Goal: Task Accomplishment & Management: Manage account settings

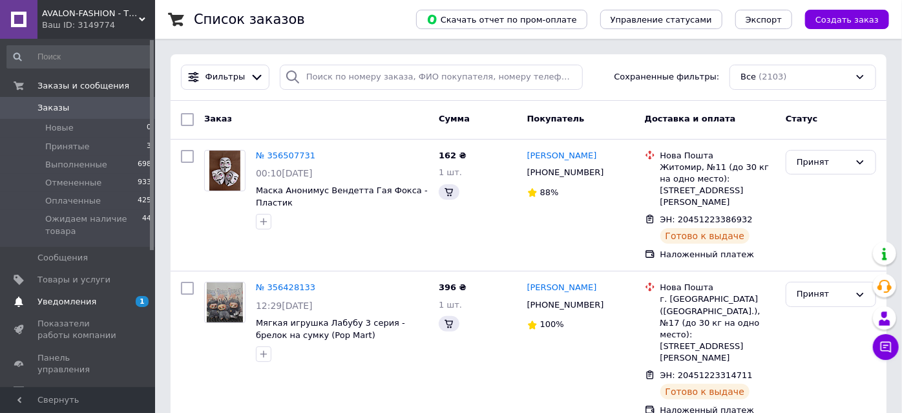
click at [76, 297] on span "Уведомления" at bounding box center [66, 302] width 59 height 12
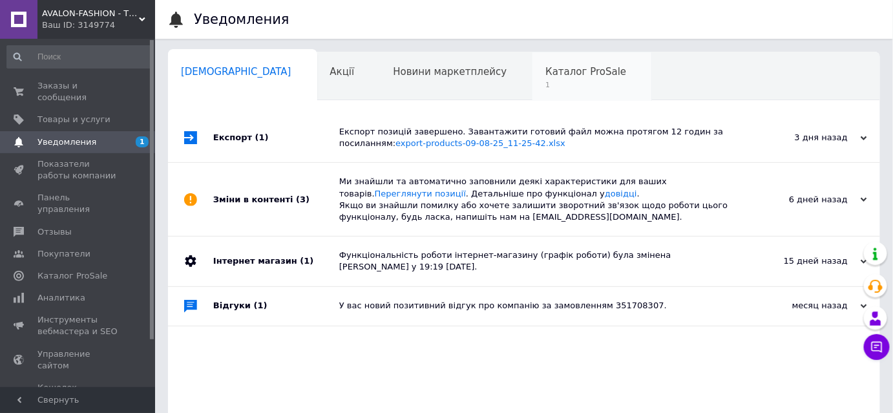
click at [545, 82] on span "1" at bounding box center [585, 85] width 81 height 10
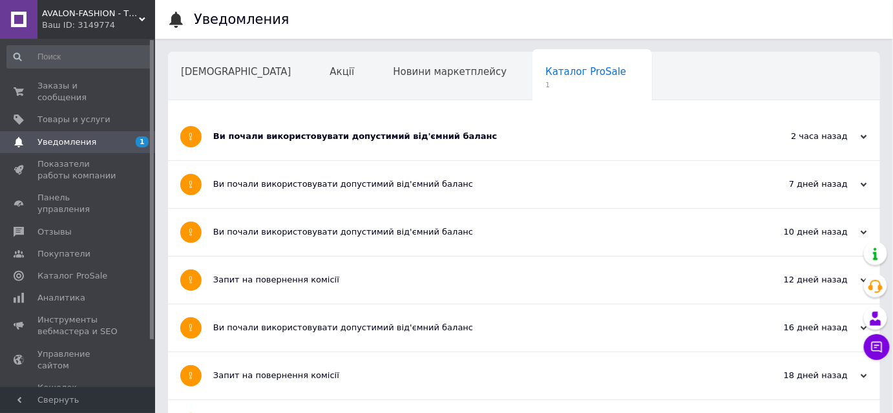
click at [392, 139] on div "Ви почали використовувати допустимий від'ємний баланс" at bounding box center [475, 137] width 525 height 12
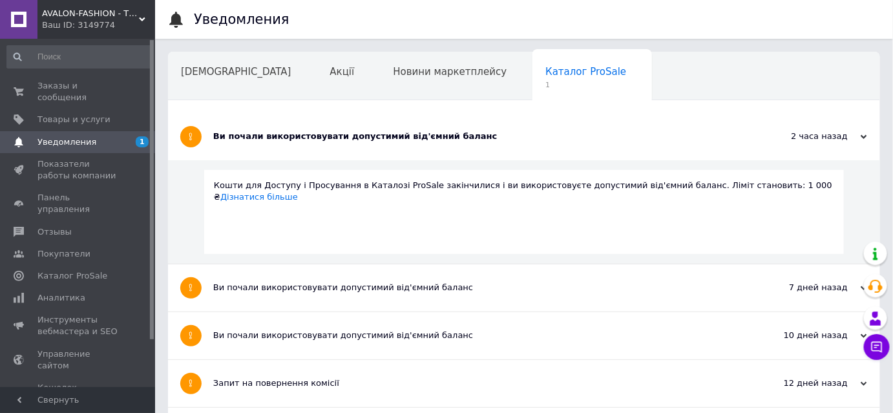
click at [394, 139] on div "Ви почали використовувати допустимий від'ємний баланс" at bounding box center [475, 137] width 525 height 12
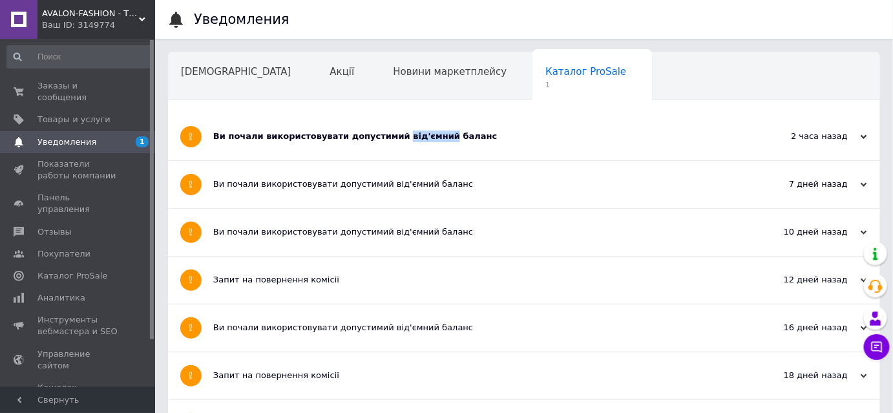
click at [394, 139] on div "Ви почали використовувати допустимий від'ємний баланс" at bounding box center [475, 137] width 525 height 12
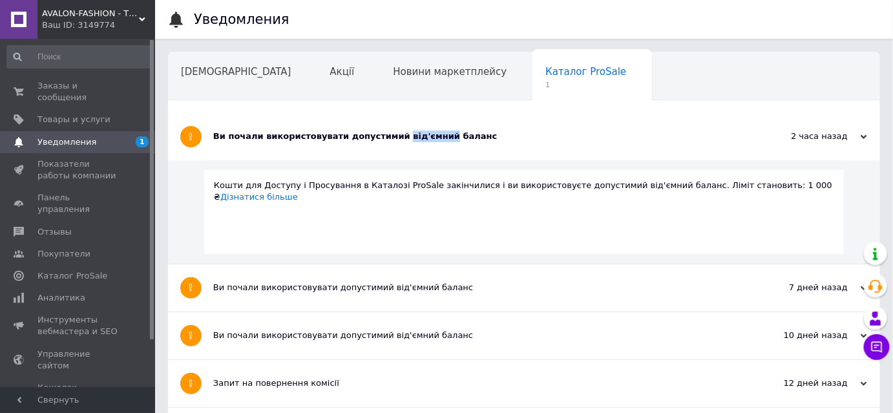
click at [394, 139] on div "Ви почали використовувати допустимий від'ємний баланс" at bounding box center [475, 137] width 525 height 12
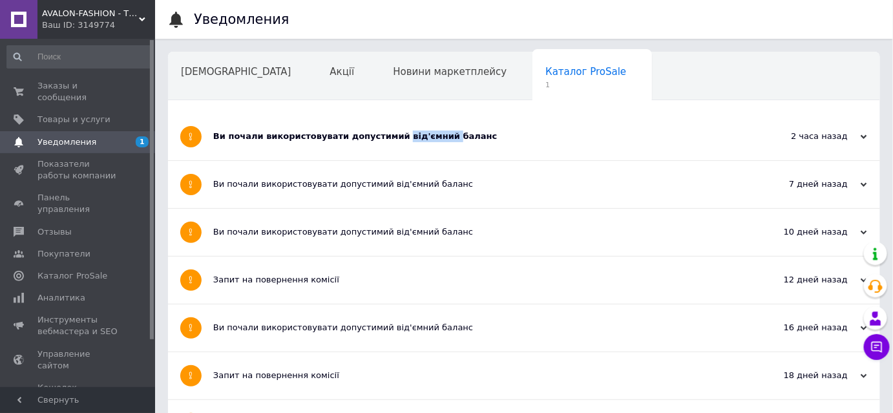
click at [394, 139] on div "Ви почали використовувати допустимий від'ємний баланс" at bounding box center [475, 137] width 525 height 12
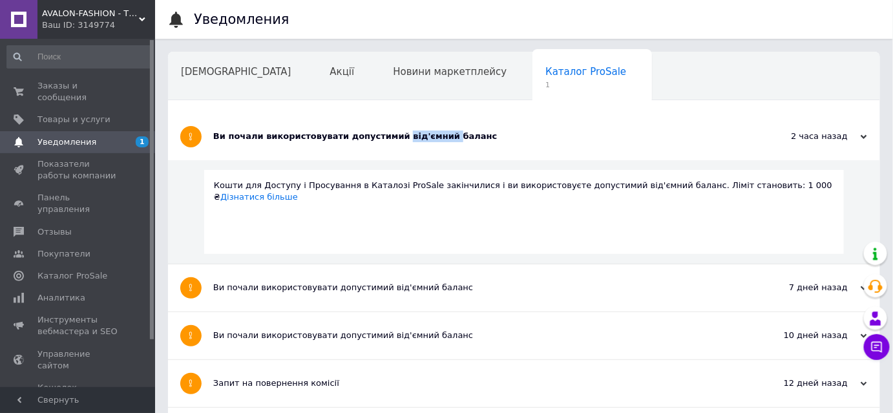
click at [394, 139] on div "Ви почали використовувати допустимий від'ємний баланс" at bounding box center [475, 137] width 525 height 12
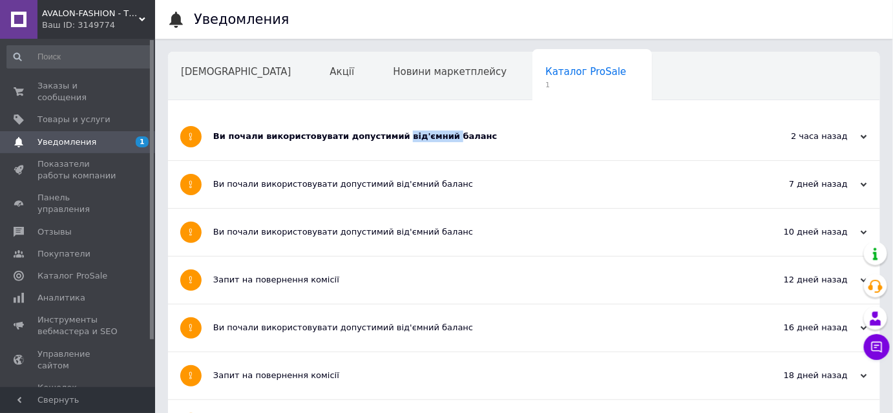
click at [394, 139] on div "Ви почали використовувати допустимий від'ємний баланс" at bounding box center [475, 137] width 525 height 12
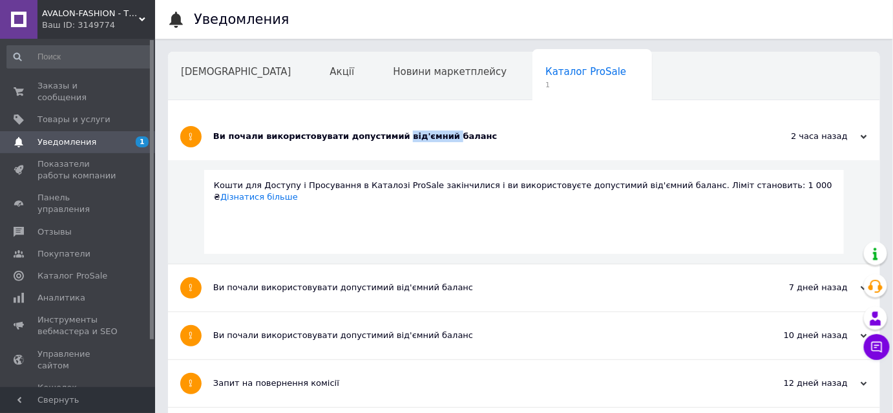
click at [394, 139] on div "Ви почали використовувати допустимий від'ємний баланс" at bounding box center [475, 137] width 525 height 12
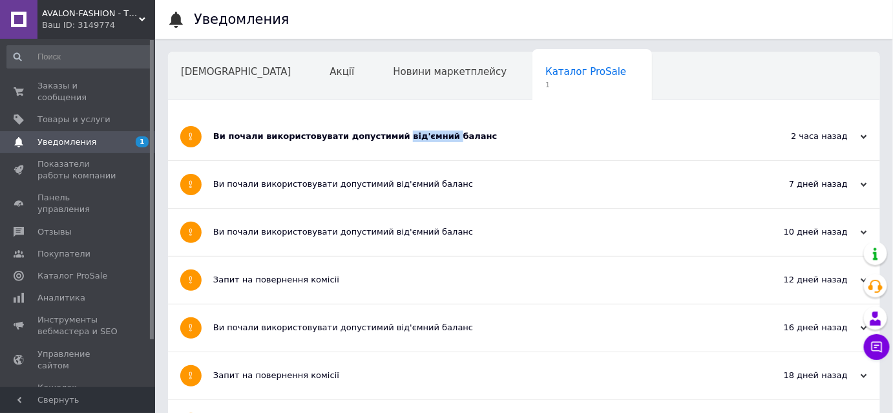
click at [394, 139] on div "Ви почали використовувати допустимий від'ємний баланс" at bounding box center [475, 137] width 525 height 12
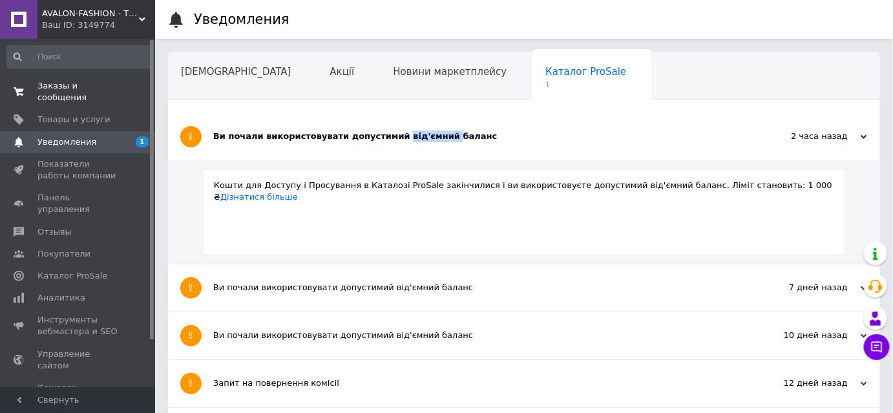
click at [79, 87] on span "Заказы и сообщения" at bounding box center [78, 91] width 82 height 23
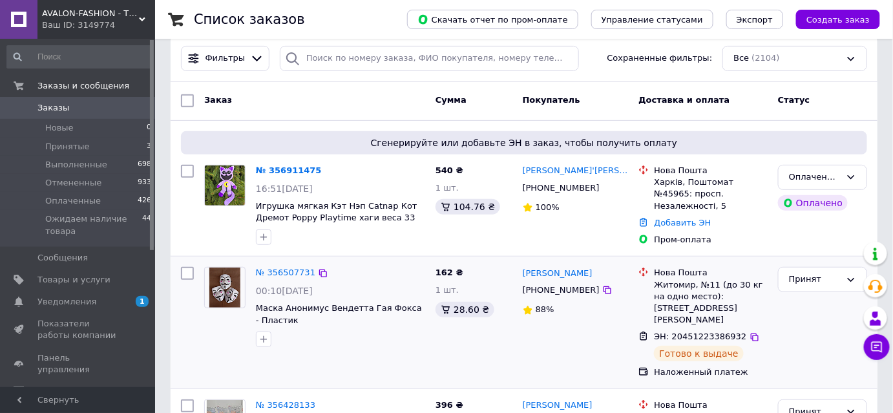
scroll to position [103, 0]
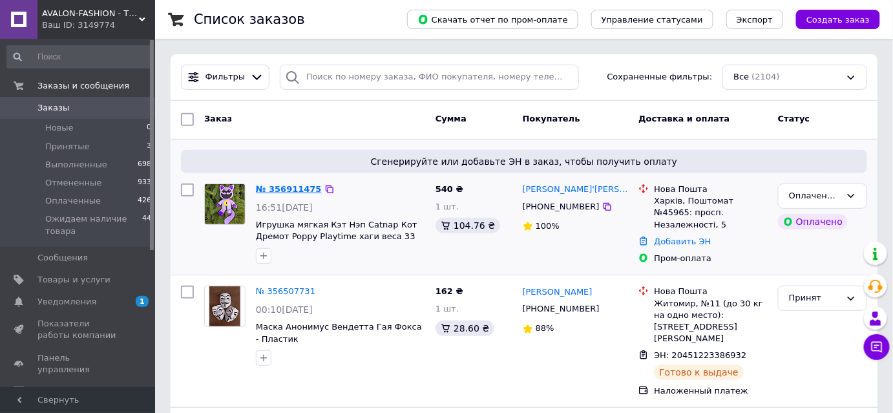
click at [284, 188] on link "№ 356911475" at bounding box center [289, 189] width 66 height 10
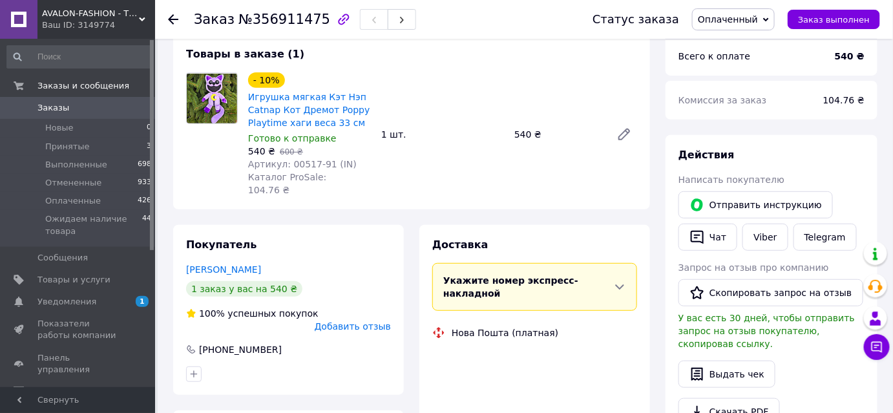
scroll to position [58, 0]
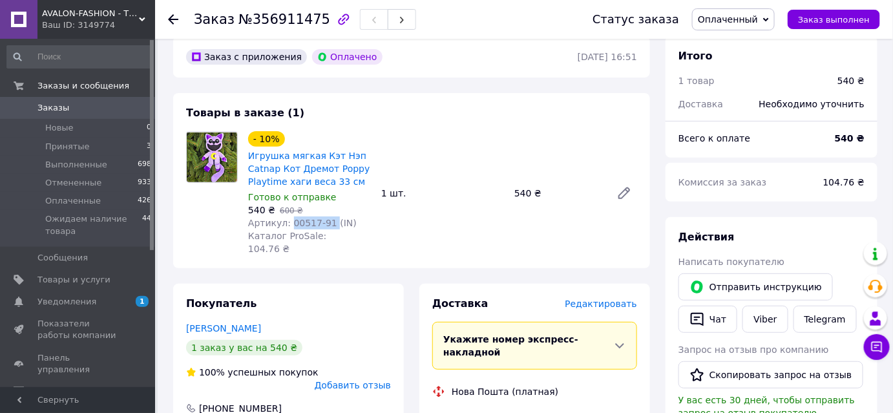
drag, startPoint x: 301, startPoint y: 222, endPoint x: 286, endPoint y: 223, distance: 14.9
click at [286, 223] on span "Артикул: 00517-91 (IN)" at bounding box center [302, 223] width 109 height 10
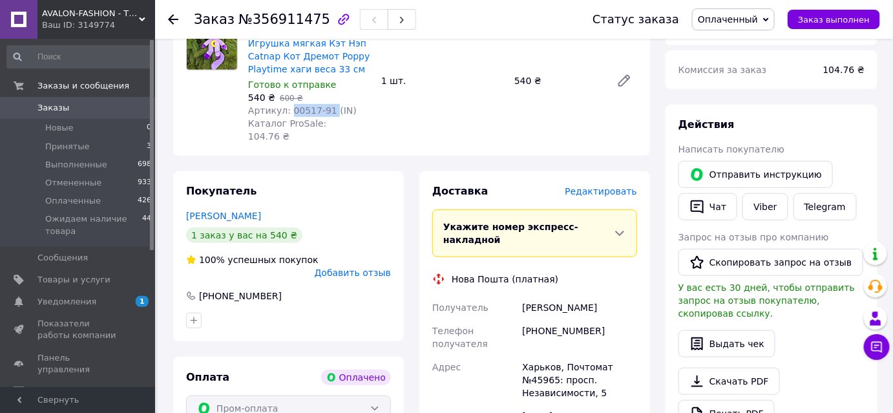
scroll to position [0, 0]
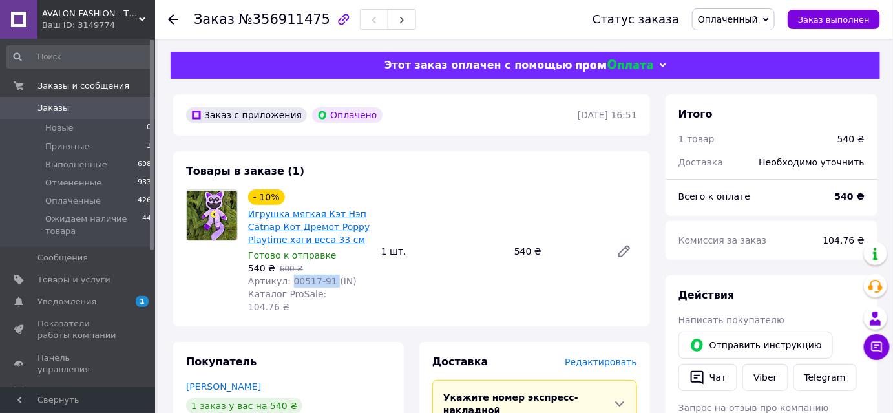
click at [322, 221] on link "Игрушка мягкая Кэт Нэп Catnap Кот Дремот Poppy Playtime хаги веса 33 см" at bounding box center [308, 227] width 121 height 36
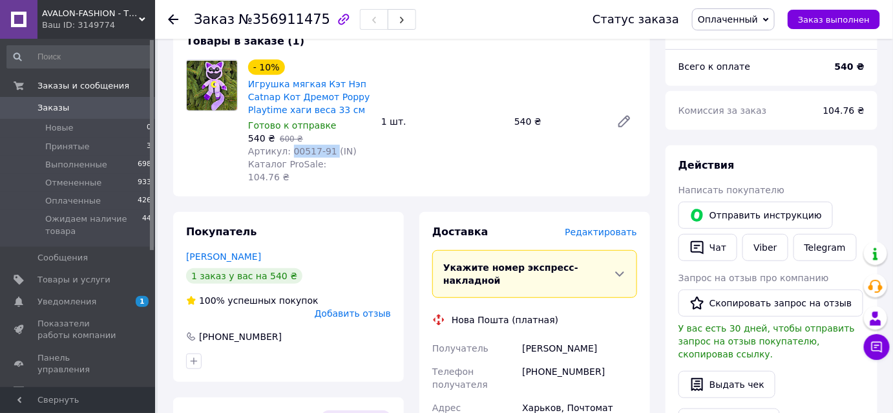
scroll to position [293, 0]
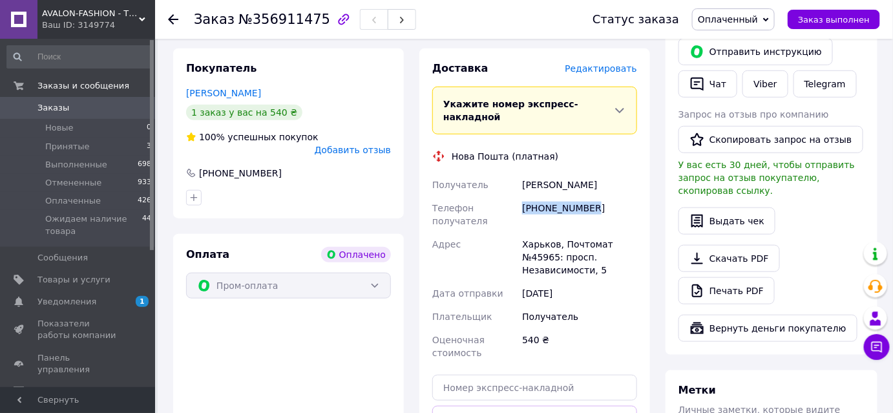
drag, startPoint x: 594, startPoint y: 182, endPoint x: 521, endPoint y: 180, distance: 72.4
click at [521, 196] on div "[PHONE_NUMBER]" at bounding box center [579, 214] width 120 height 36
copy div "[PHONE_NUMBER]"
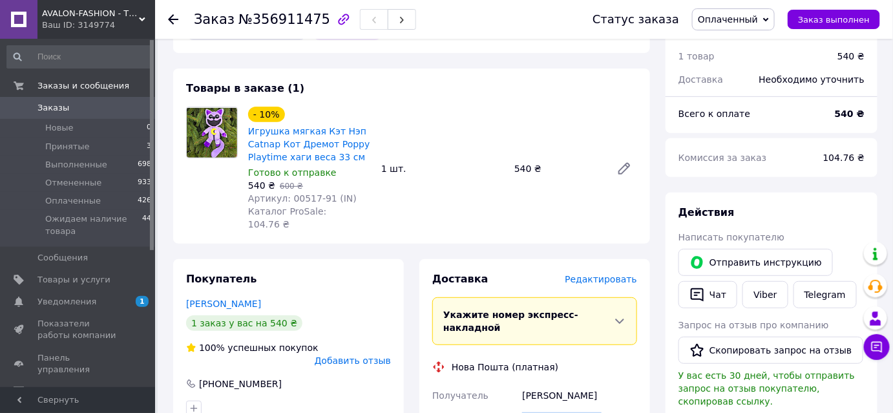
scroll to position [0, 0]
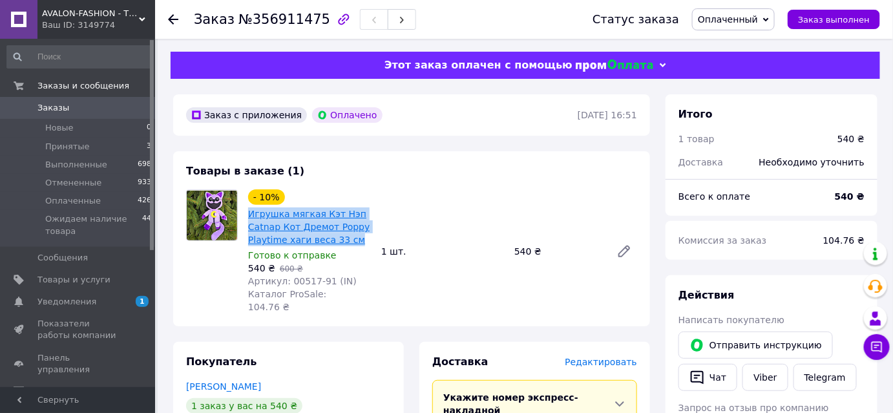
drag, startPoint x: 357, startPoint y: 244, endPoint x: 289, endPoint y: 209, distance: 76.3
click at [248, 220] on span "Игрушка мягкая Кэт Нэп Catnap Кот Дремот Poppy Playtime хаги веса 33 см" at bounding box center [309, 226] width 123 height 39
click at [297, 222] on link "Игрушка мягкая Кэт Нэп Catnap Кот Дремот Poppy Playtime хаги веса 33 см" at bounding box center [308, 227] width 121 height 36
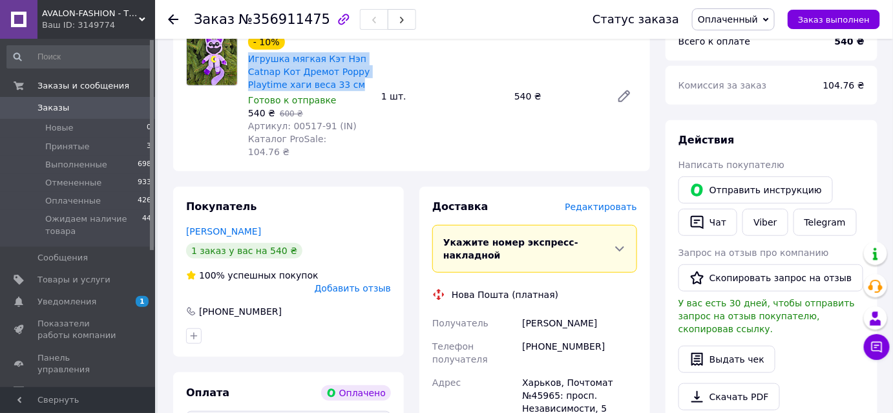
scroll to position [293, 0]
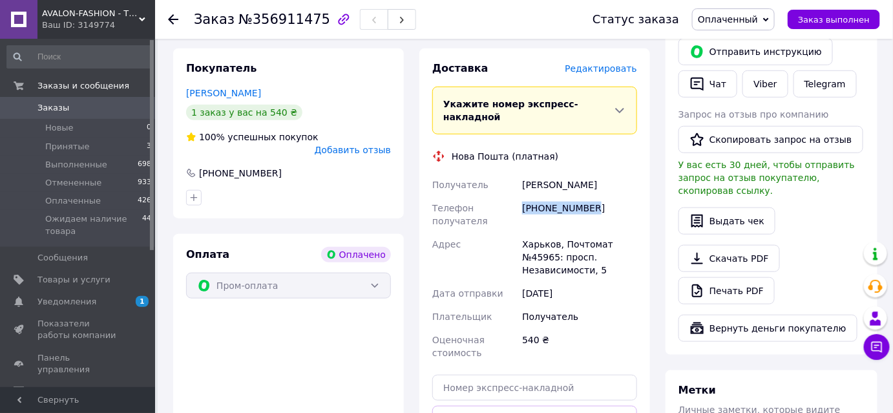
drag, startPoint x: 593, startPoint y: 178, endPoint x: 525, endPoint y: 178, distance: 67.8
click at [520, 196] on div "[PHONE_NUMBER]" at bounding box center [579, 214] width 120 height 36
copy div "[PHONE_NUMBER]"
drag, startPoint x: 558, startPoint y: 154, endPoint x: 518, endPoint y: 158, distance: 40.2
click at [518, 173] on div "Получатель Клоч'[PERSON_NAME] Телефон получателя [PHONE_NUMBER] [PERSON_NAME], …" at bounding box center [535, 268] width 210 height 191
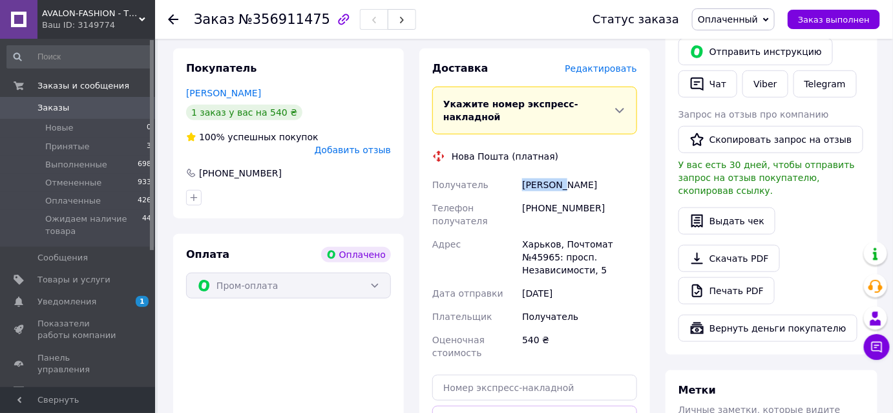
copy div "Получатель Клоч'[PERSON_NAME]"
click at [569, 196] on div "[PHONE_NUMBER]" at bounding box center [579, 214] width 120 height 36
drag, startPoint x: 563, startPoint y: 153, endPoint x: 583, endPoint y: 157, distance: 20.4
click at [586, 173] on div "[PERSON_NAME]" at bounding box center [579, 184] width 120 height 23
copy div "[PERSON_NAME]"
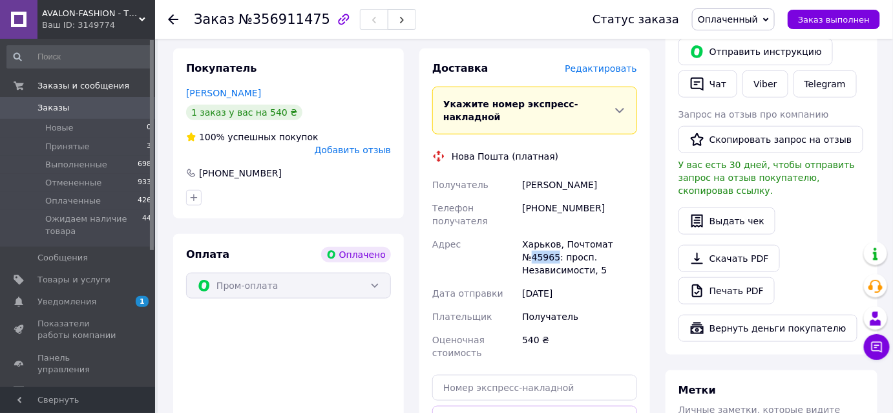
drag, startPoint x: 534, startPoint y: 227, endPoint x: 555, endPoint y: 227, distance: 21.3
click at [555, 233] on div "Харьков, Почтомат №45965: просп. Независимости, 5" at bounding box center [579, 257] width 120 height 49
copy div "45965"
click at [468, 375] on input "text" at bounding box center [534, 388] width 205 height 26
paste input "20451225297800"
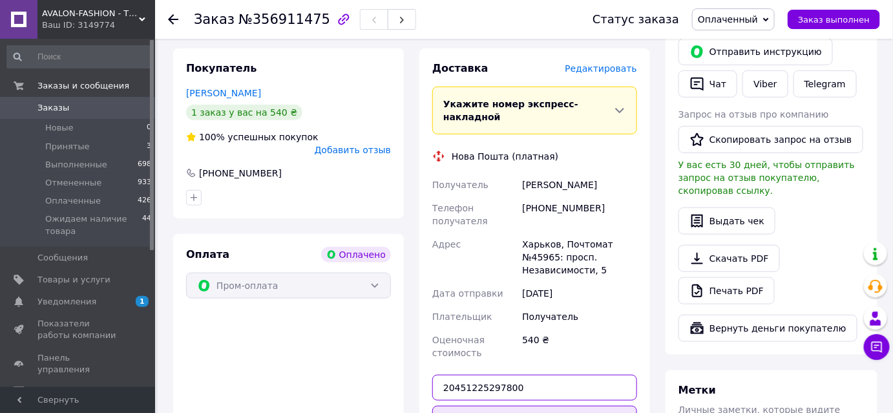
type input "20451225297800"
click at [470, 406] on button "Передать номер" at bounding box center [534, 419] width 205 height 26
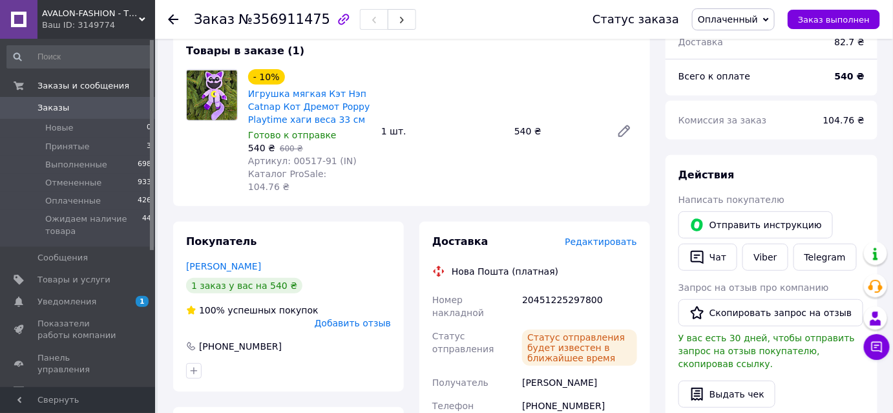
scroll to position [58, 0]
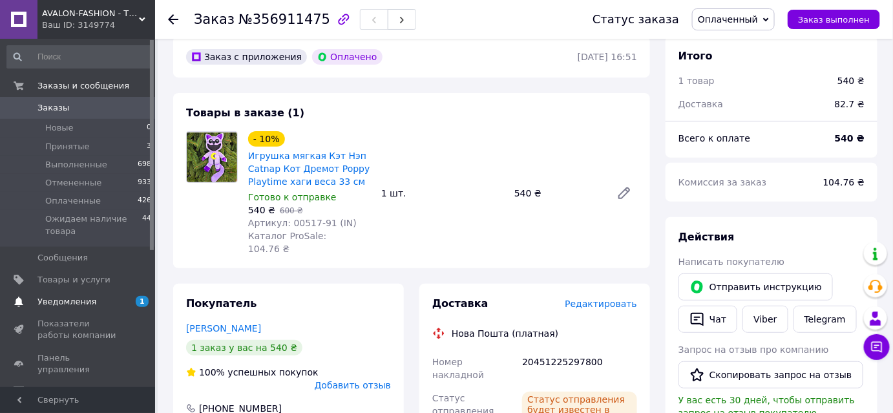
click at [76, 302] on span "Уведомления" at bounding box center [66, 302] width 59 height 12
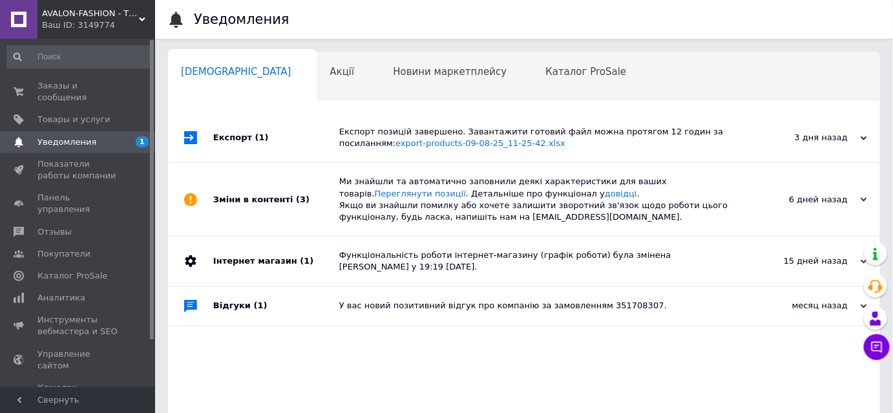
click at [559, 134] on div "Експорт позицій завершено. Завантажити готовий файл можна протягом 12 годин за …" at bounding box center [538, 137] width 399 height 23
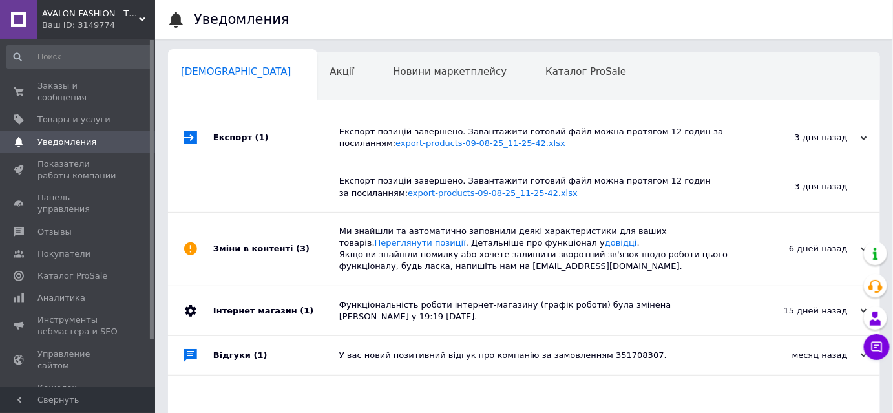
click at [69, 137] on link "Уведомления 0" at bounding box center [79, 142] width 159 height 22
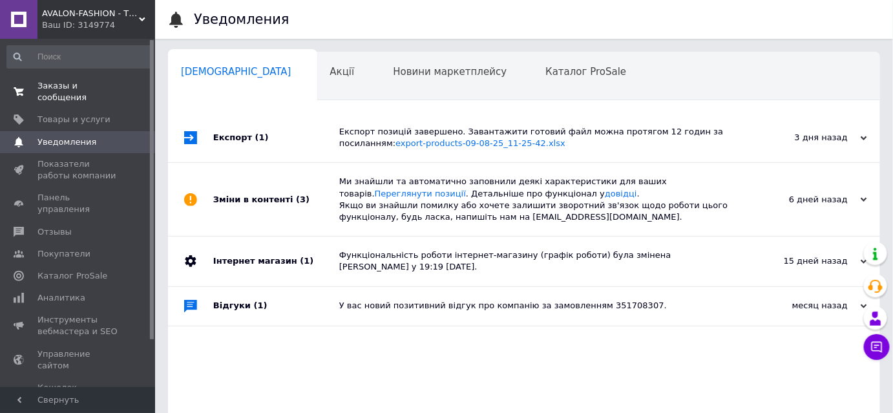
click at [96, 88] on span "Заказы и сообщения" at bounding box center [78, 91] width 82 height 23
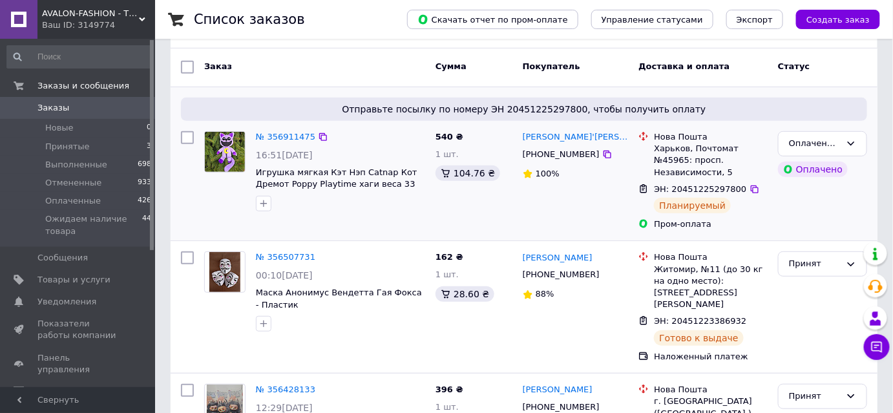
scroll to position [176, 0]
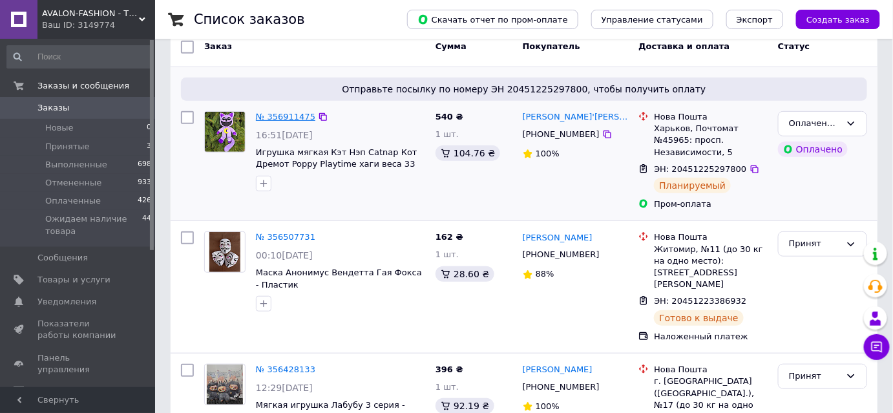
click at [287, 117] on link "№ 356911475" at bounding box center [285, 117] width 59 height 10
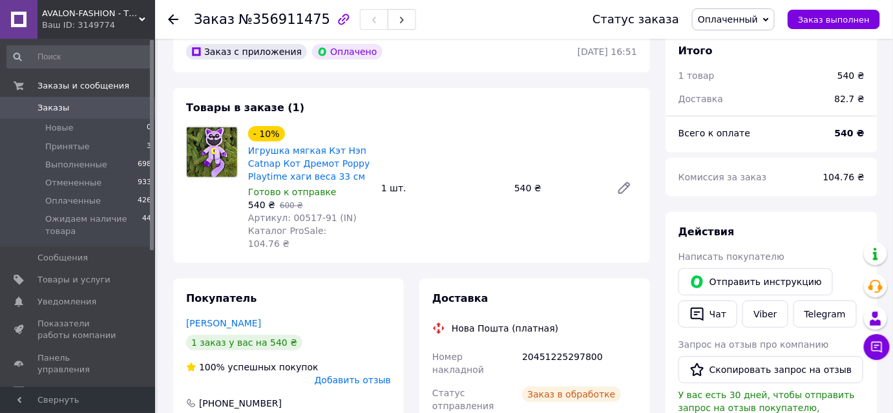
scroll to position [58, 0]
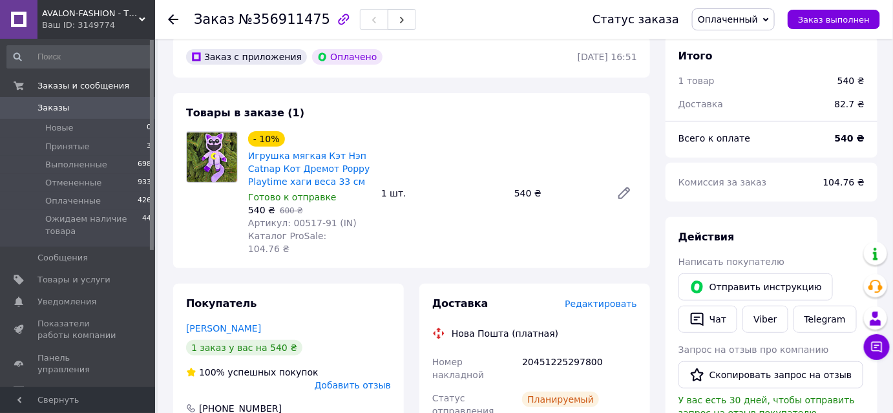
click at [331, 200] on div "Готово к отправке" at bounding box center [309, 197] width 123 height 13
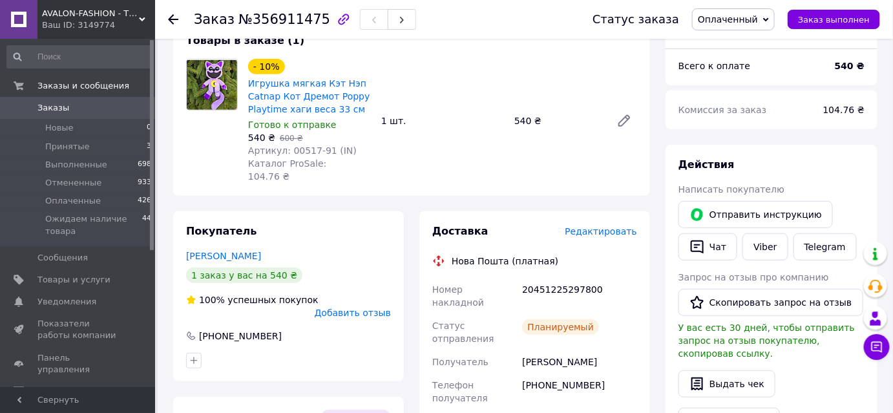
scroll to position [0, 0]
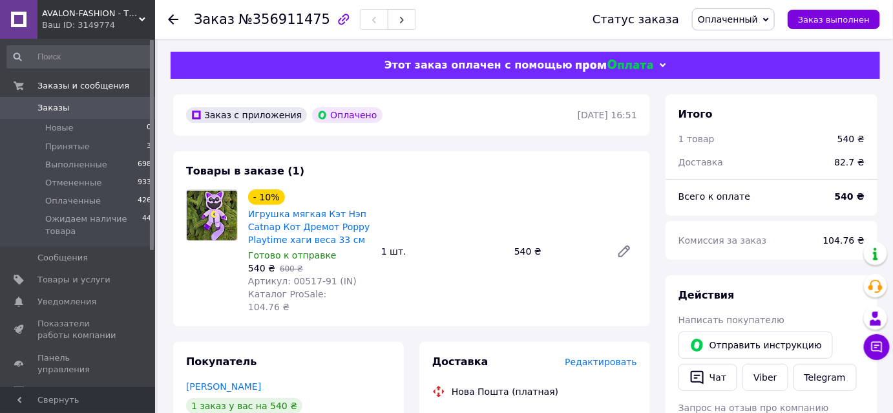
click at [56, 111] on span "Заказы" at bounding box center [53, 108] width 32 height 12
